Goal: Check status: Check status

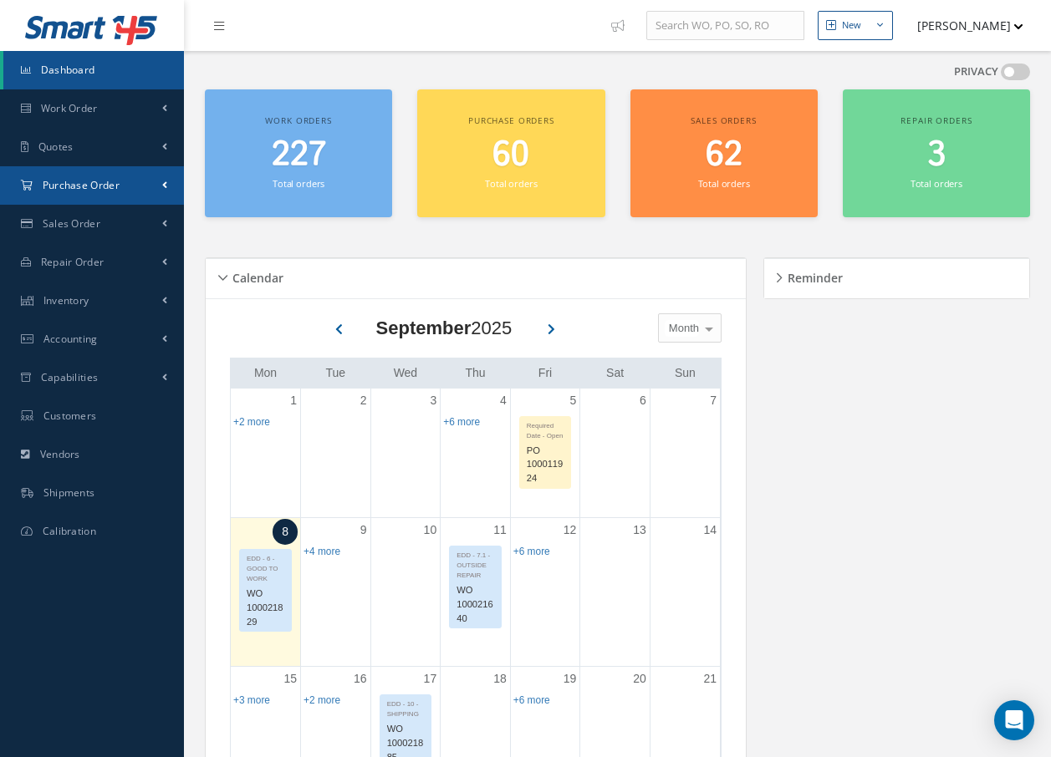
click at [98, 175] on link "Purchase Order" at bounding box center [92, 185] width 184 height 38
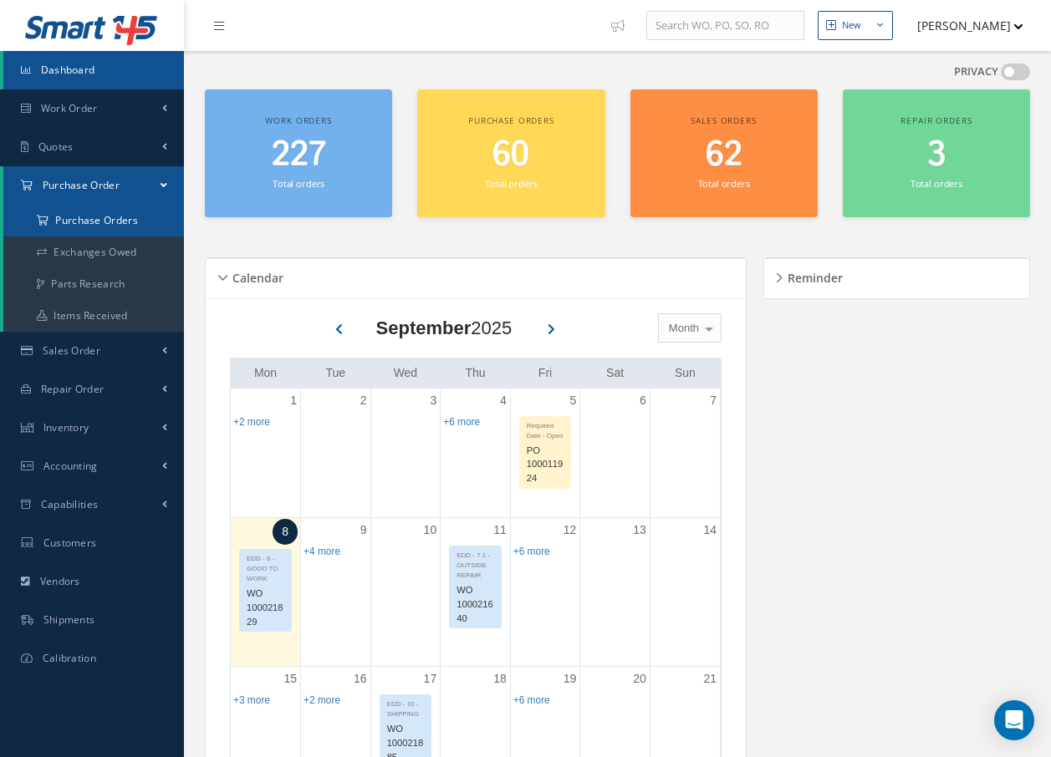
click at [94, 222] on a=1&status_id=2&status_id=3&status_id=5&collapsedFilters"] "Purchase Orders" at bounding box center [93, 221] width 181 height 32
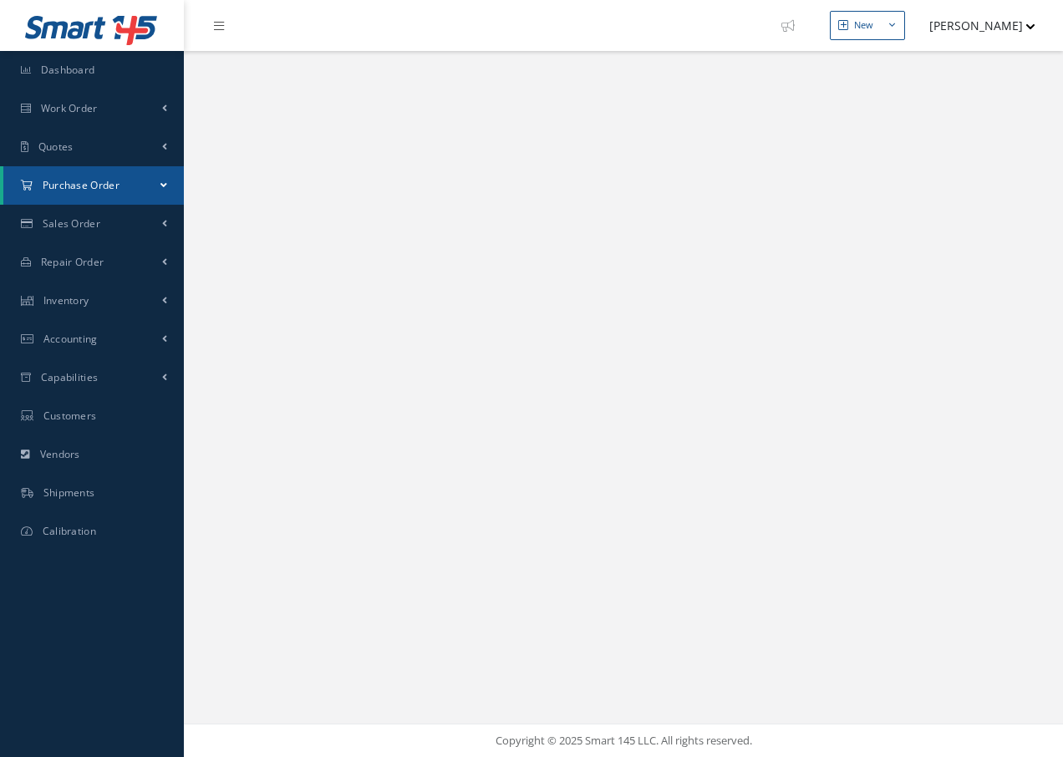
select select "25"
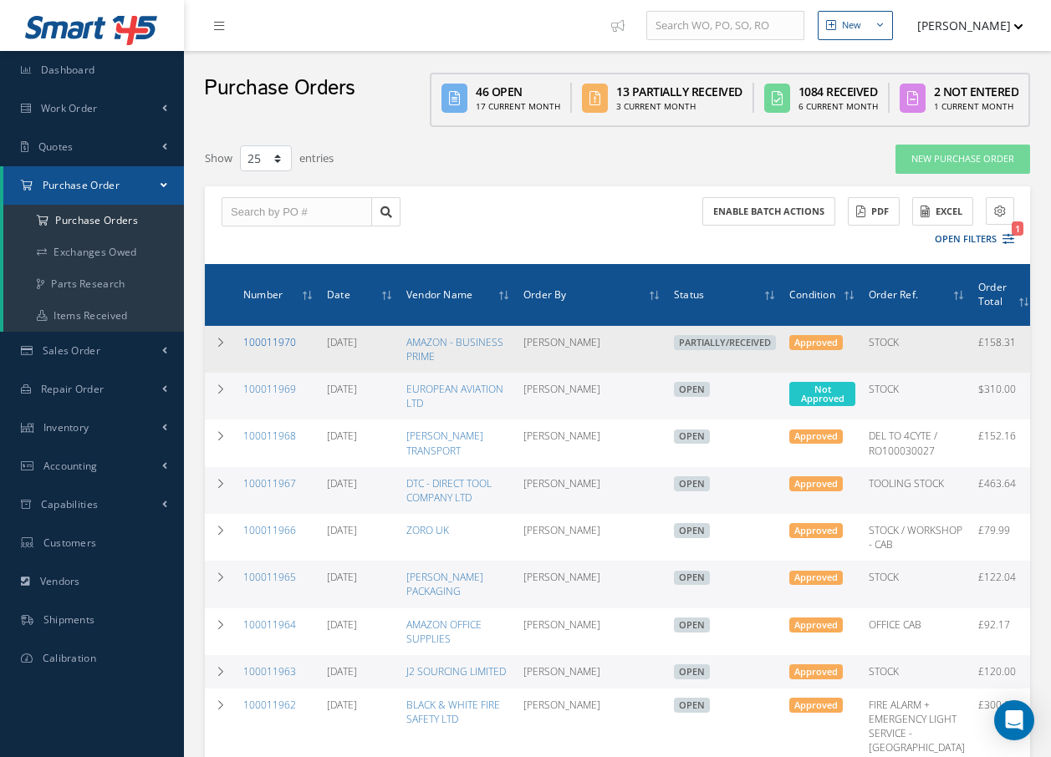
click at [269, 340] on link "100011970" at bounding box center [269, 342] width 53 height 14
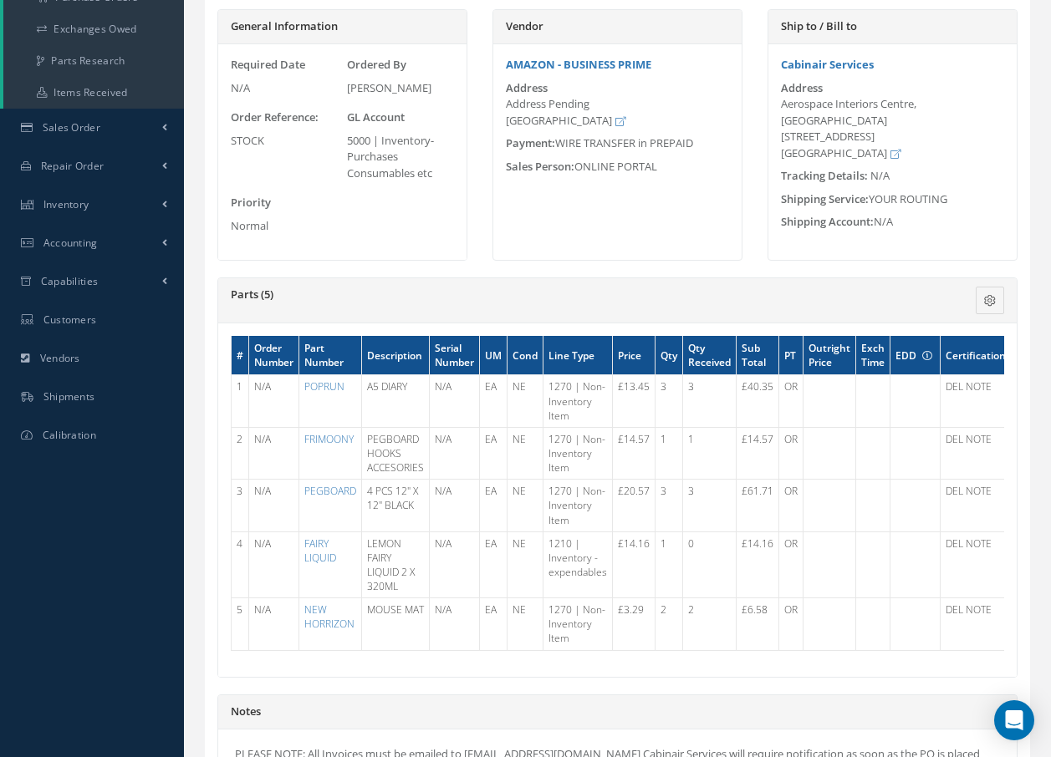
scroll to position [251, 0]
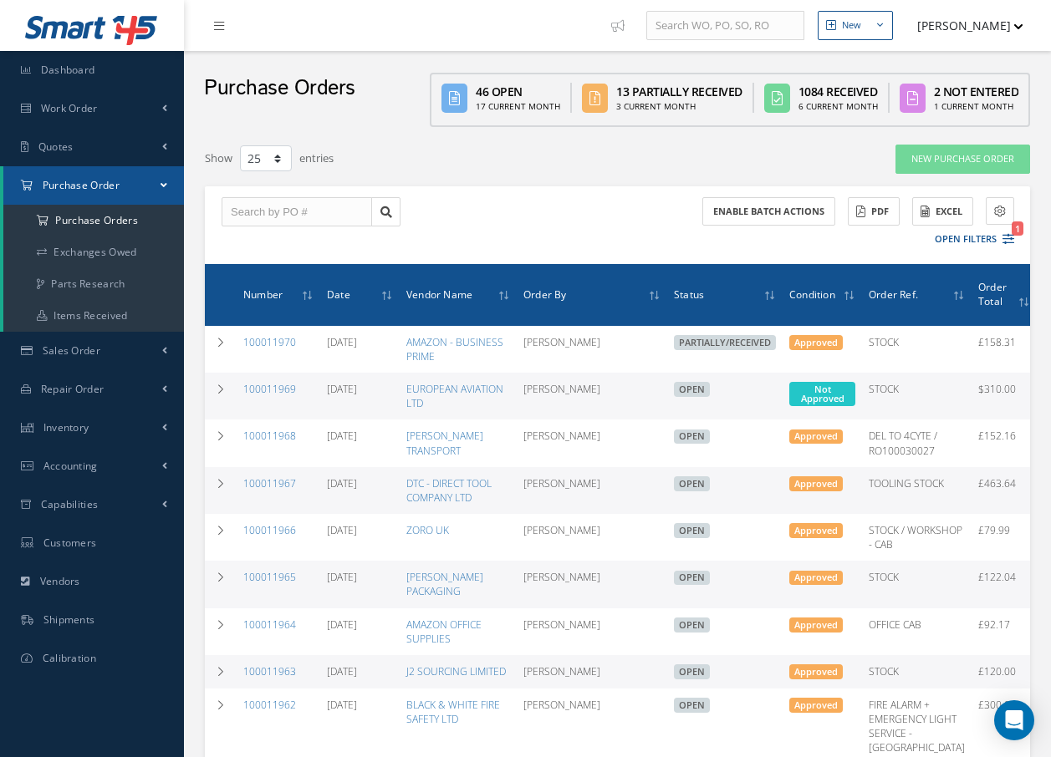
select select "25"
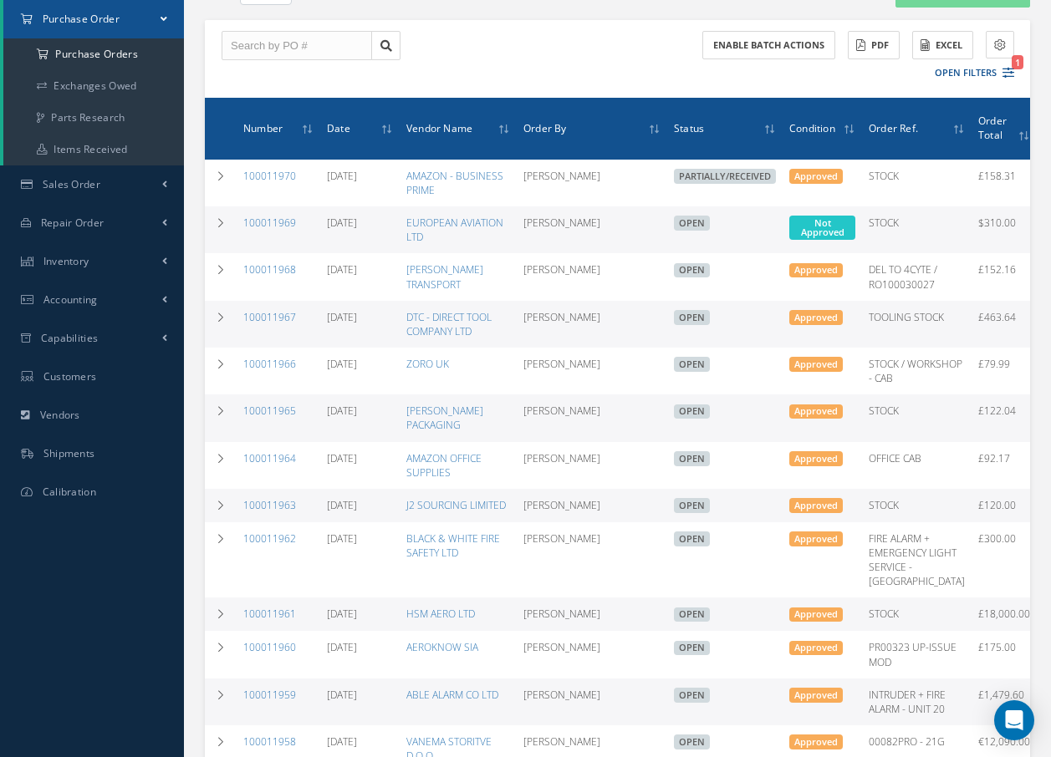
scroll to position [167, 0]
